Goal: Information Seeking & Learning: Find specific fact

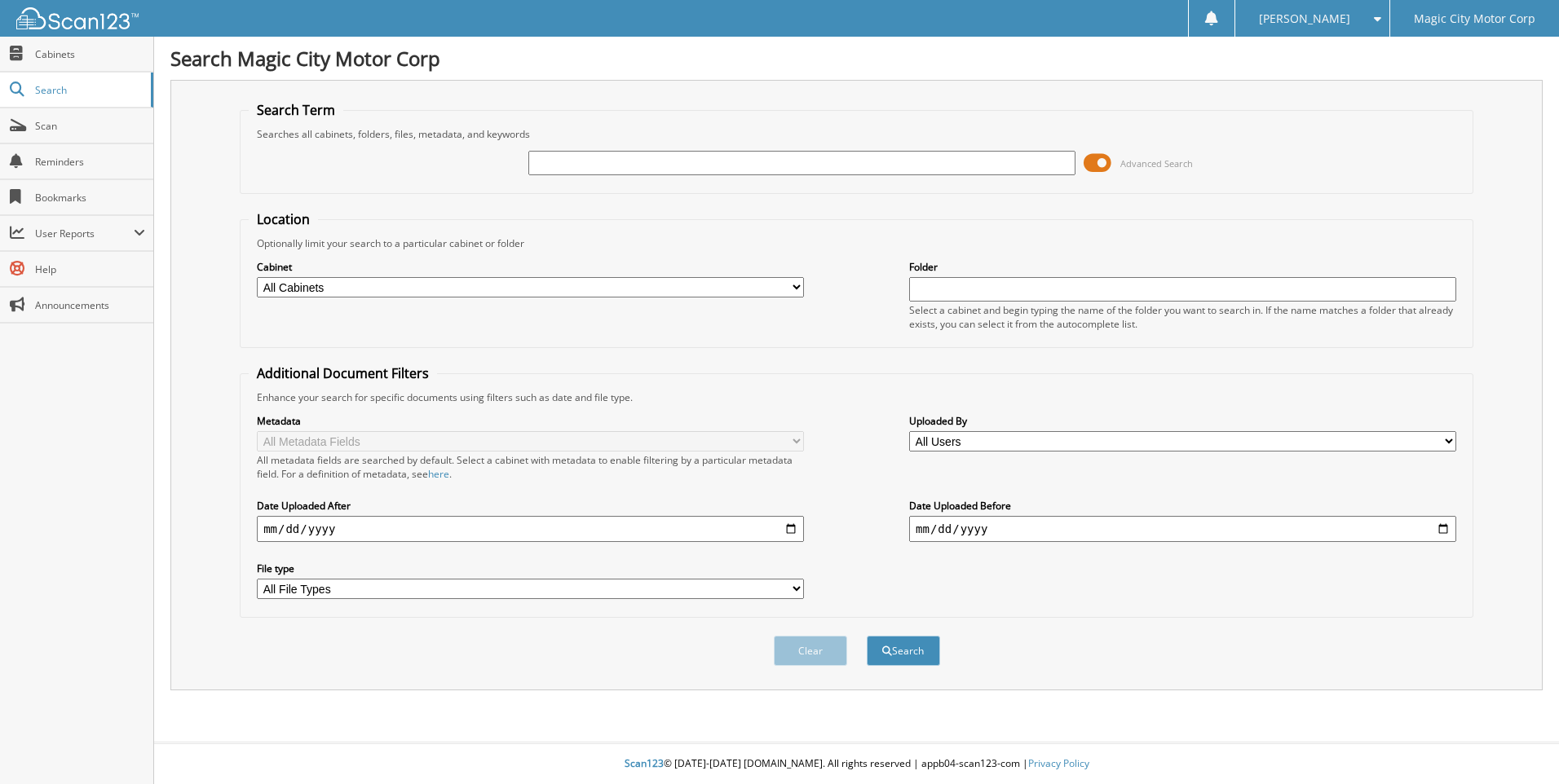
click at [581, 161] on input "text" at bounding box center [802, 163] width 547 height 25
type input "MCMILLAN"
click at [867, 636] on button "Search" at bounding box center [903, 650] width 73 height 31
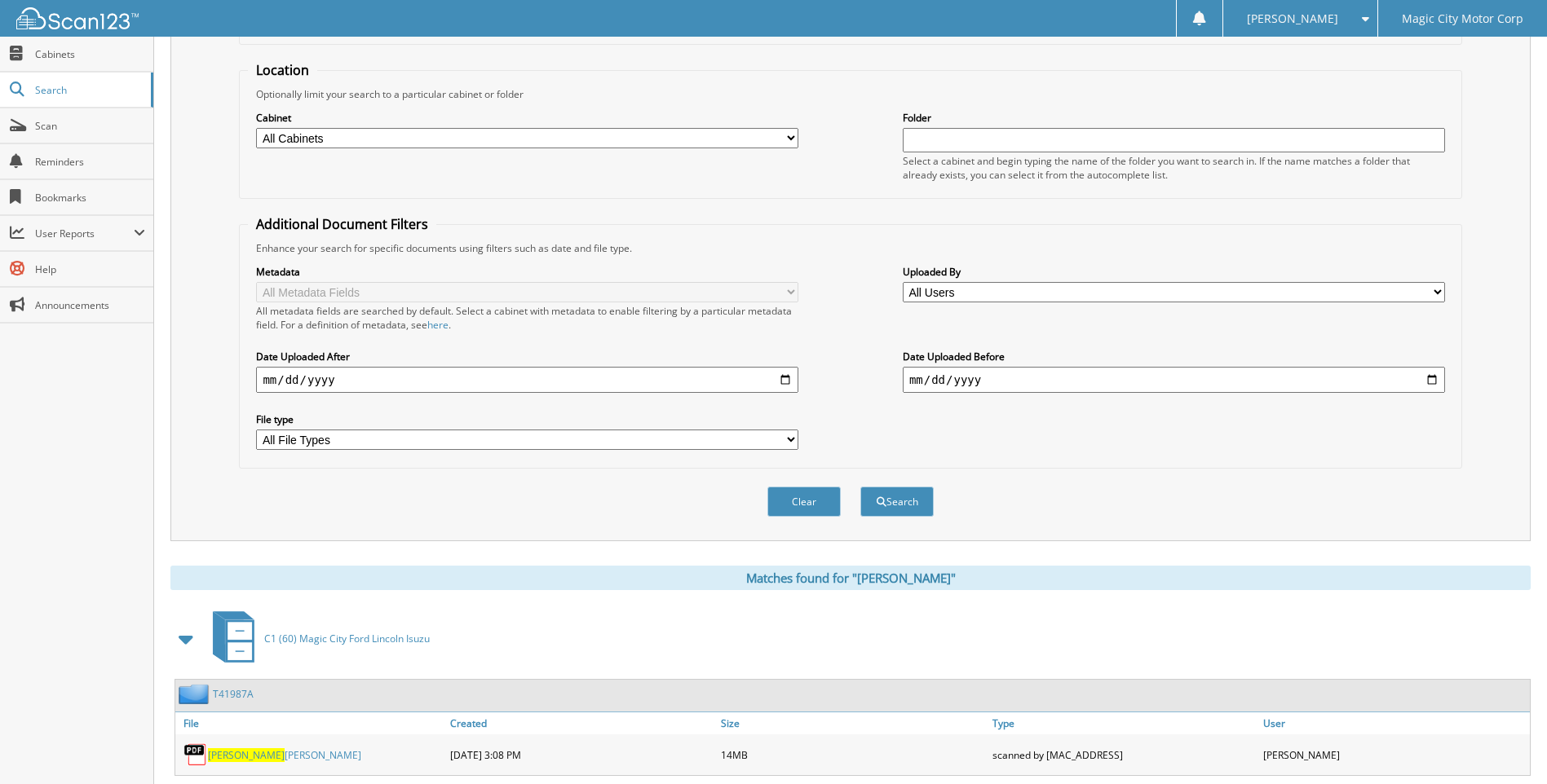
scroll to position [35, 0]
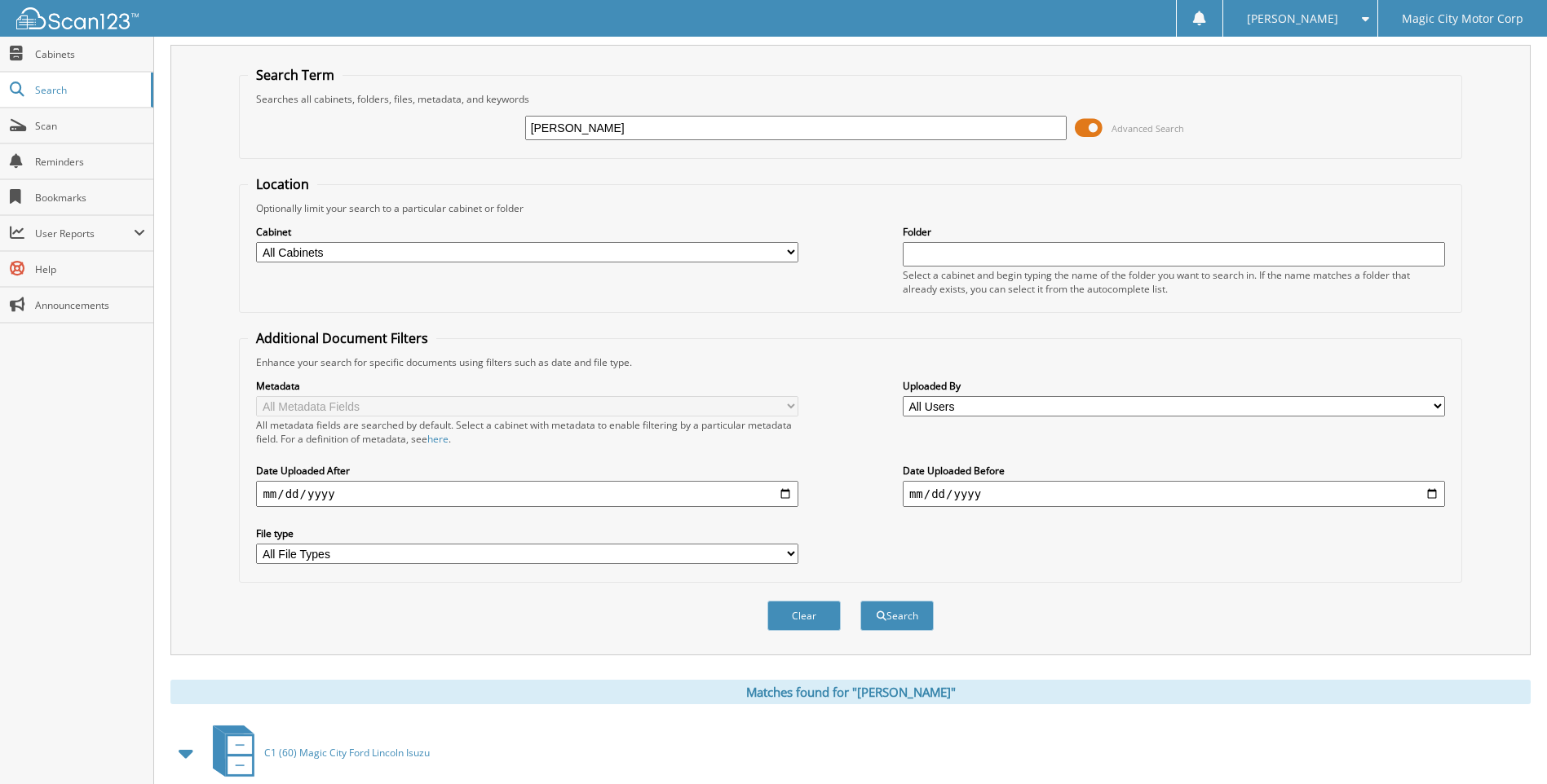
click at [626, 133] on input "[PERSON_NAME]" at bounding box center [797, 128] width 543 height 25
type input "M"
type input "CT11366"
click at [860, 601] on button "Search" at bounding box center [896, 616] width 73 height 31
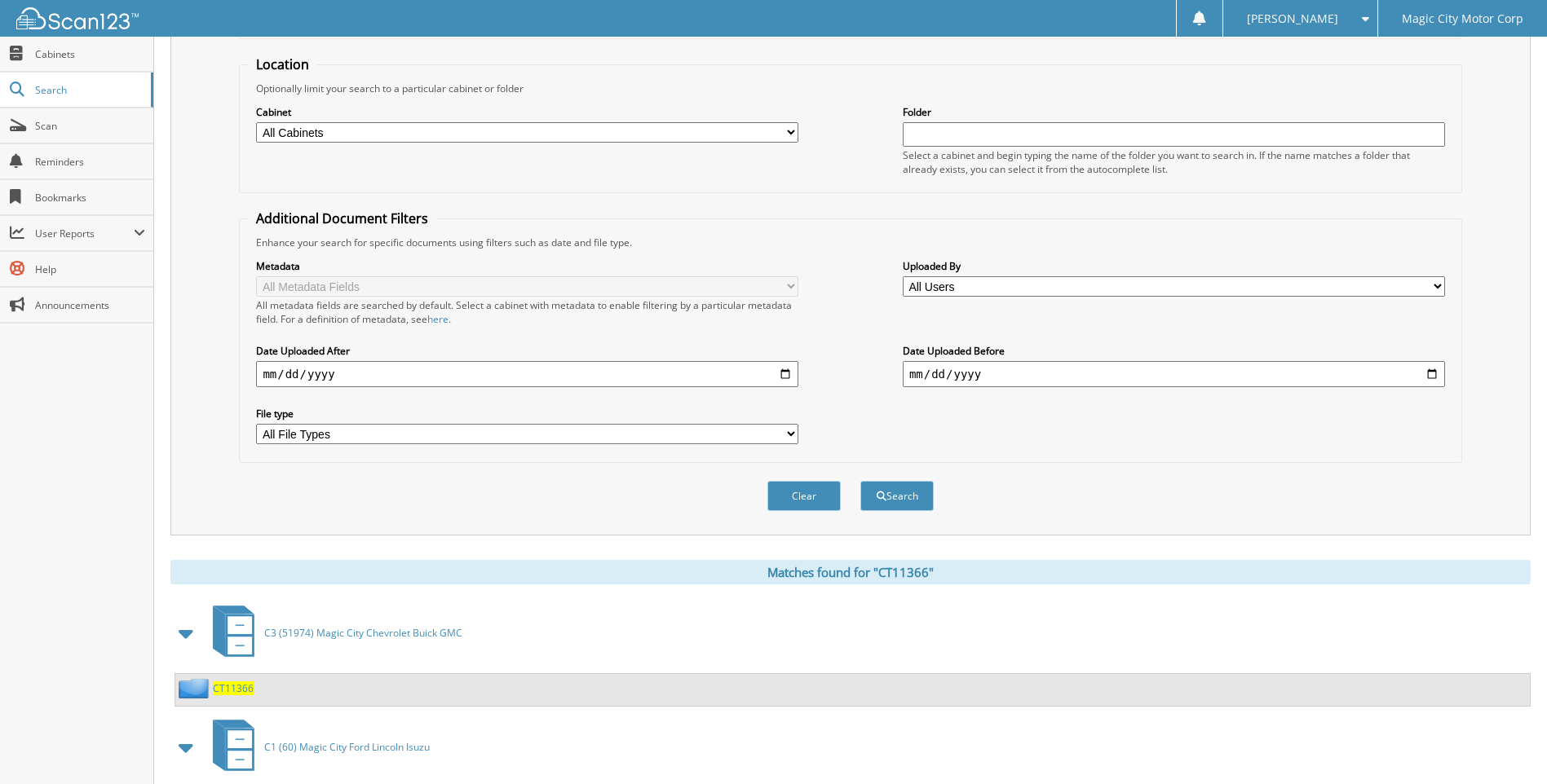
scroll to position [242, 0]
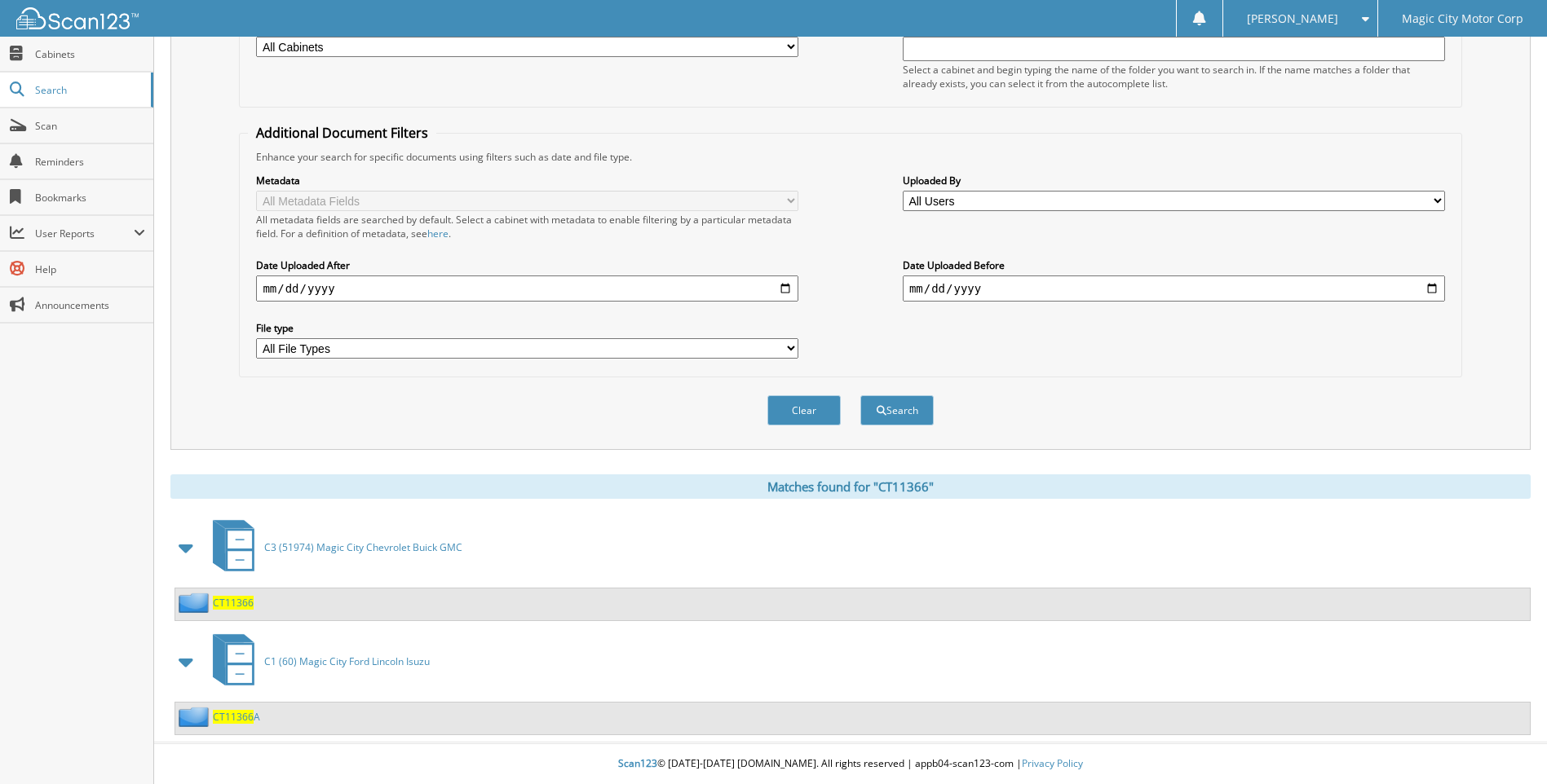
click at [229, 606] on span "CT11366" at bounding box center [233, 603] width 40 height 14
